Goal: Information Seeking & Learning: Learn about a topic

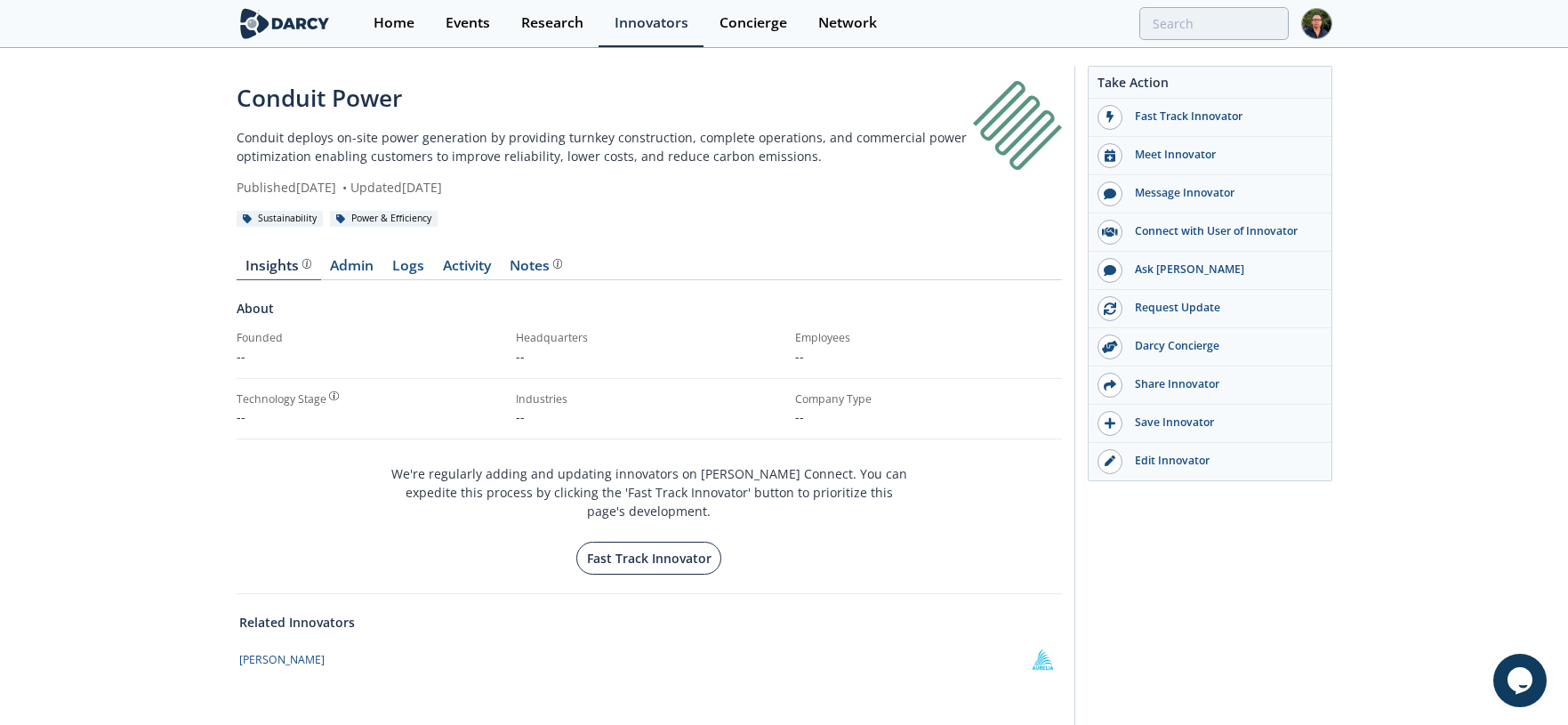
click at [696, 549] on button "Fast Track Innovator" at bounding box center [649, 558] width 145 height 33
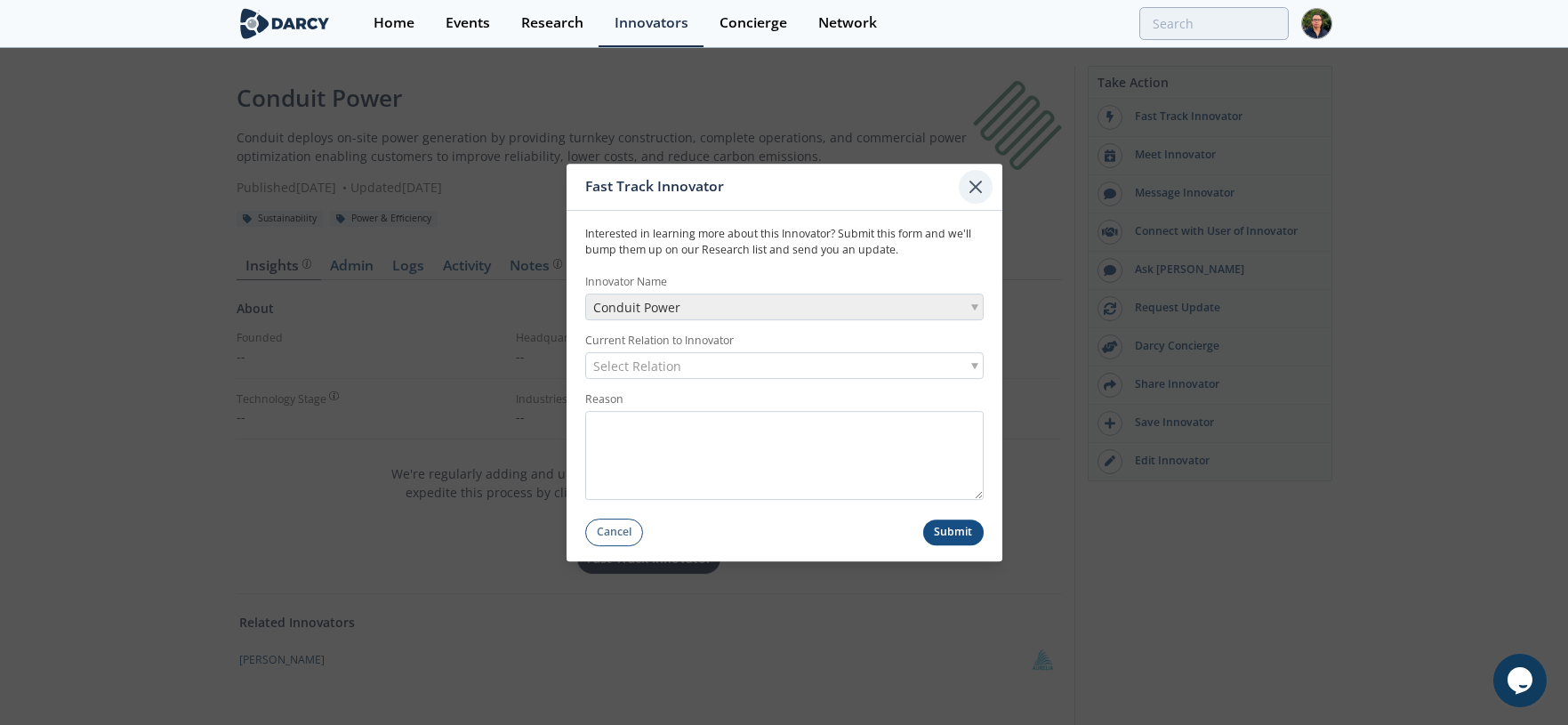
click at [986, 191] on icon at bounding box center [976, 187] width 22 height 22
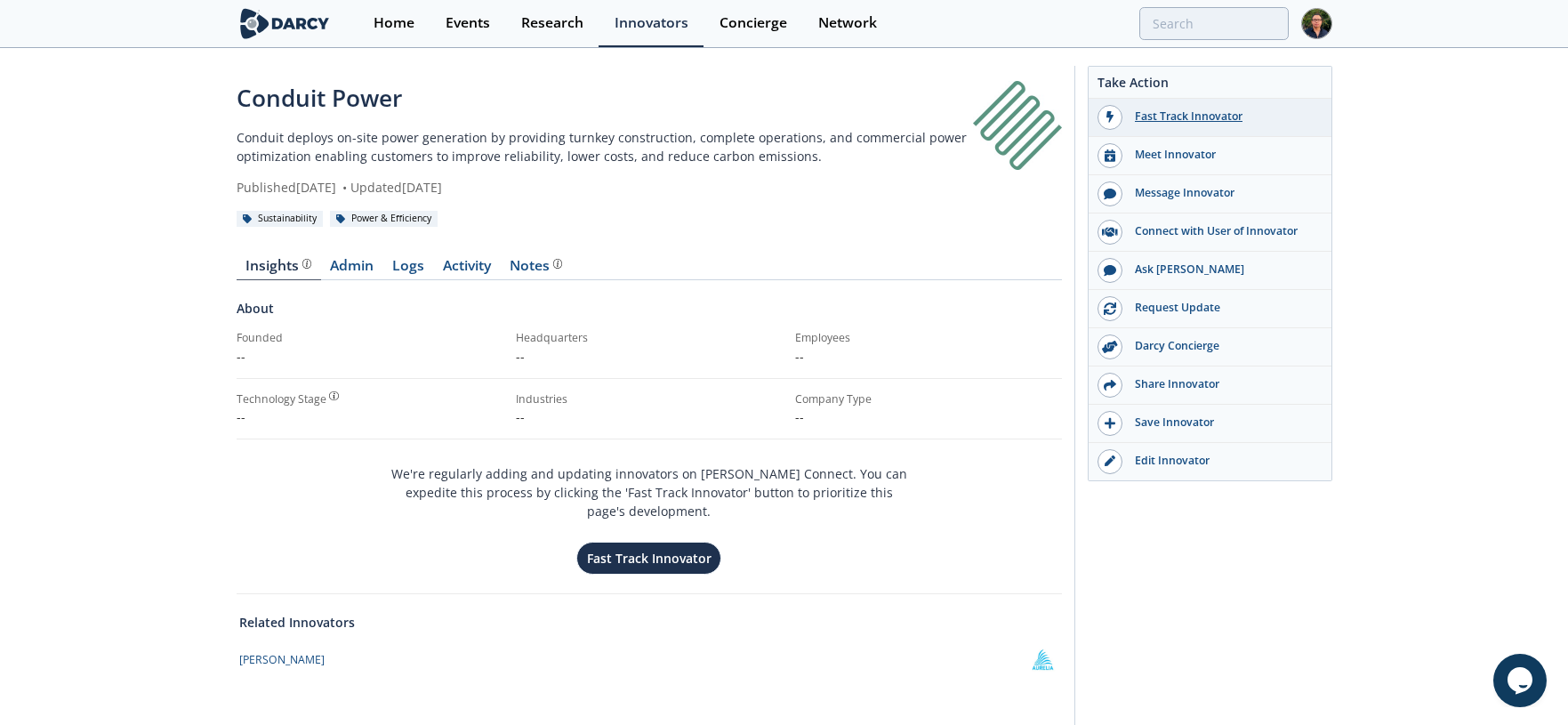
click at [1223, 121] on div "Fast Track Innovator" at bounding box center [1222, 117] width 200 height 16
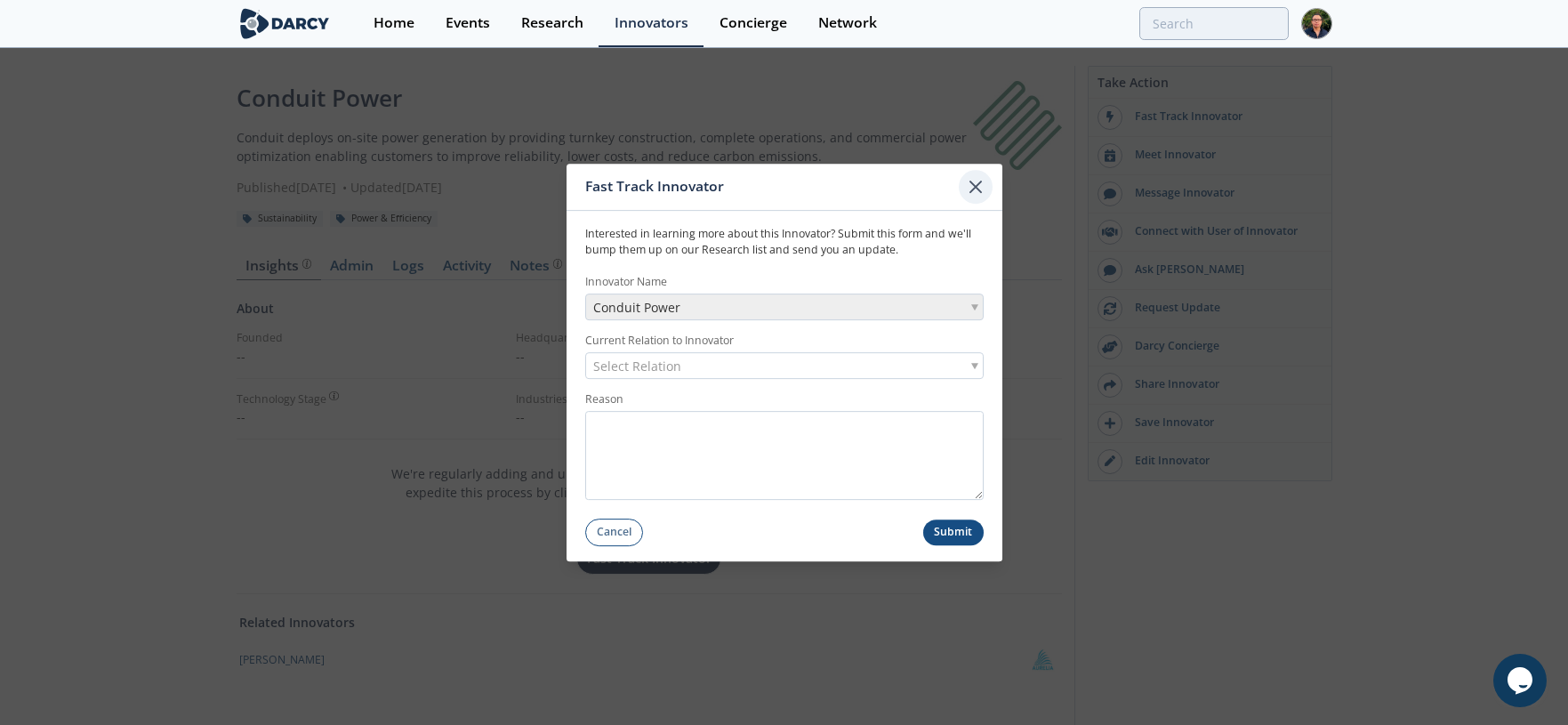
click at [983, 193] on icon at bounding box center [976, 187] width 22 height 22
